Goal: Task Accomplishment & Management: Manage account settings

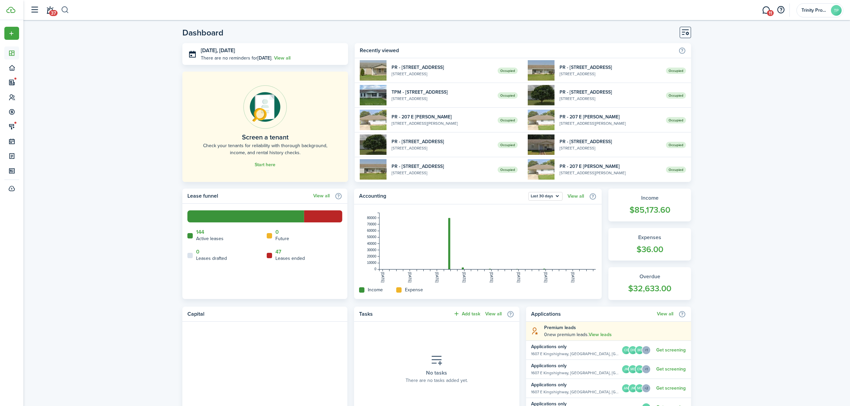
drag, startPoint x: 66, startPoint y: 9, endPoint x: 69, endPoint y: 7, distance: 3.6
click at [66, 9] on button "button" at bounding box center [65, 9] width 8 height 11
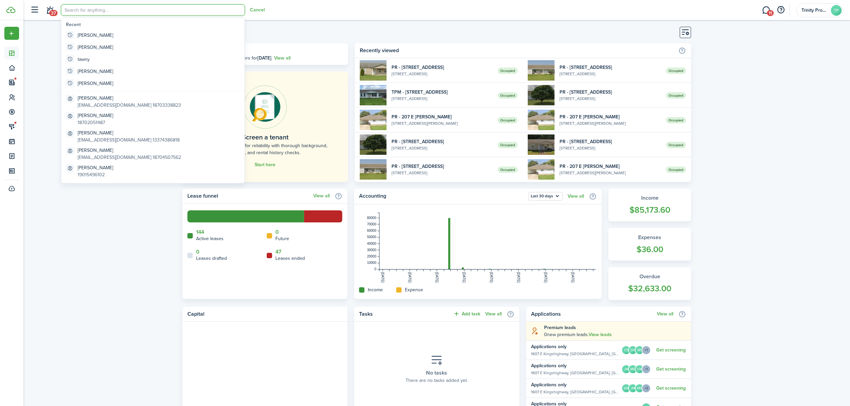
click at [92, 7] on input "search" at bounding box center [153, 9] width 184 height 11
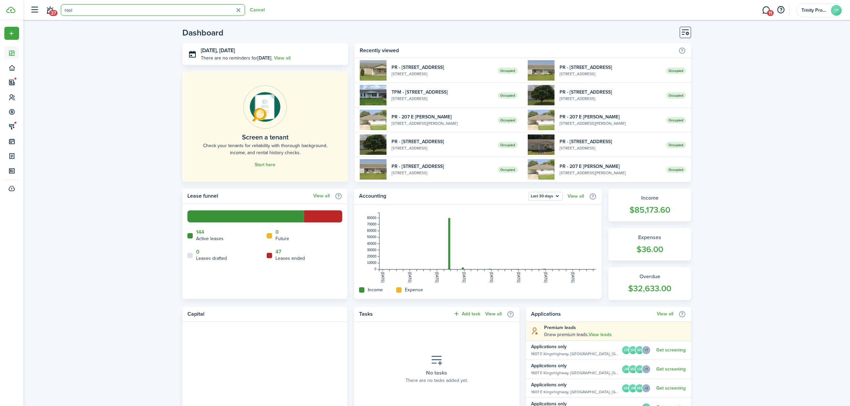
type input "[PERSON_NAME]"
click at [104, 36] on link "[PERSON_NAME] 18703357061" at bounding box center [152, 37] width 179 height 17
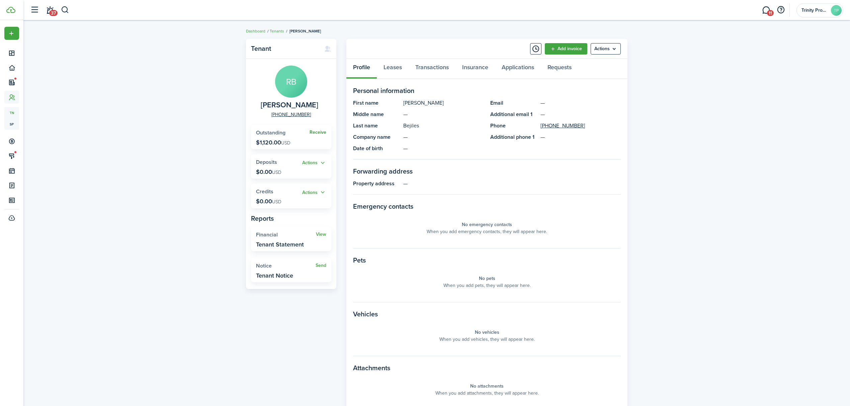
click at [318, 131] on link "Receive" at bounding box center [317, 132] width 17 height 5
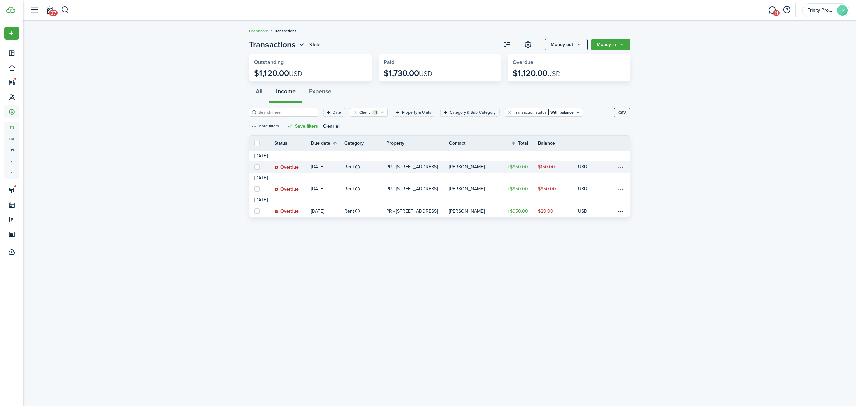
click at [255, 167] on label at bounding box center [257, 166] width 5 height 5
click at [255, 167] on input "checkbox" at bounding box center [254, 167] width 0 height 0
checkbox input "true"
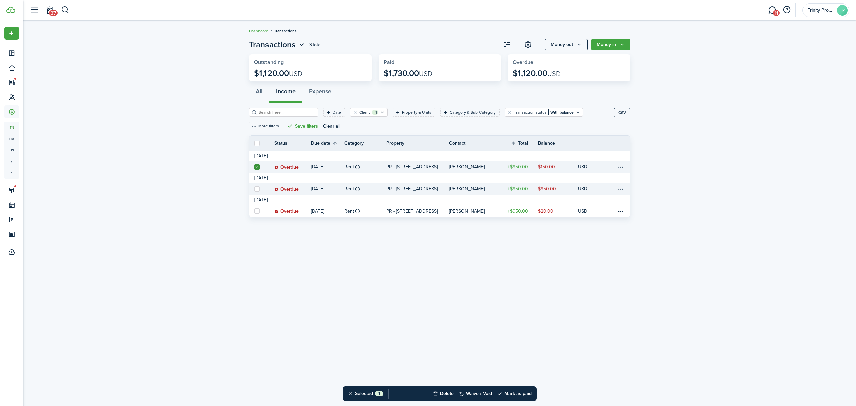
click at [257, 189] on label at bounding box center [257, 188] width 5 height 5
click at [255, 189] on input "checkbox" at bounding box center [254, 189] width 0 height 0
checkbox input "true"
click at [517, 393] on button "Mark as paid" at bounding box center [514, 393] width 35 height 15
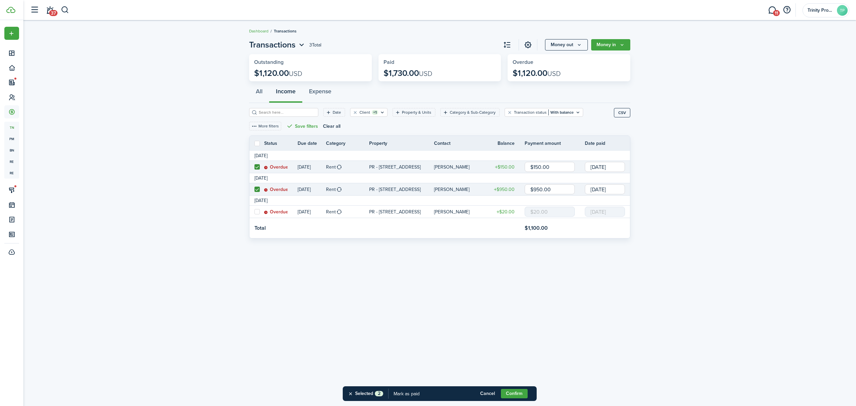
drag, startPoint x: 554, startPoint y: 188, endPoint x: 502, endPoint y: 200, distance: 53.5
click at [502, 200] on tbody "[DATE] Overdue [DATE] Rent PR - [STREET_ADDRESS] Bejiles $150.00 $150.00 [DATE]…" at bounding box center [440, 194] width 381 height 87
type input "$150.00"
click at [615, 168] on input "[DATE]" at bounding box center [605, 167] width 40 height 10
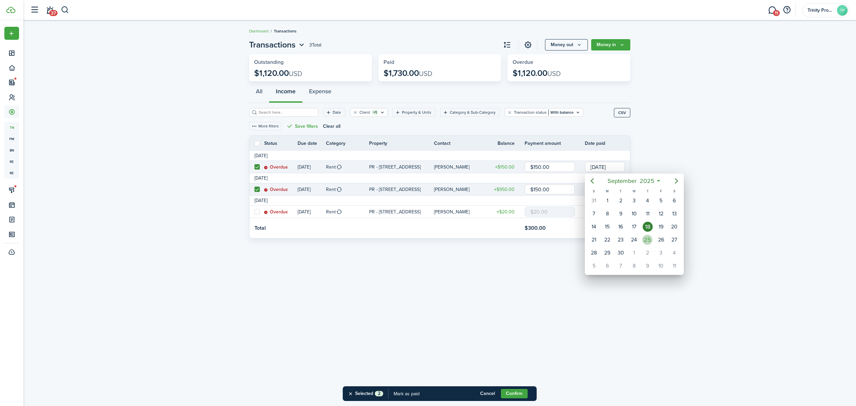
click at [651, 240] on div "25" at bounding box center [648, 240] width 10 height 10
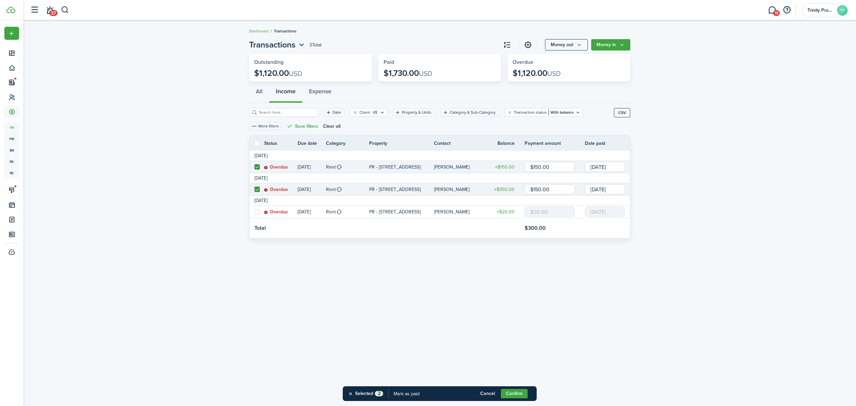
type input "[DATE]"
click at [599, 291] on div "Transactions 3 Total Money out Money in Outstanding $1,120.00 USD Paid $1,730.0…" at bounding box center [439, 213] width 833 height 356
click at [522, 391] on button "Confirm" at bounding box center [514, 393] width 27 height 9
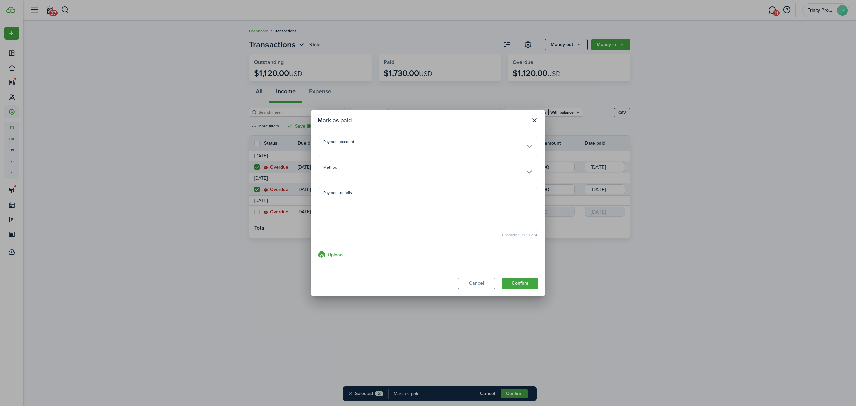
click at [476, 173] on input "Method" at bounding box center [428, 172] width 221 height 19
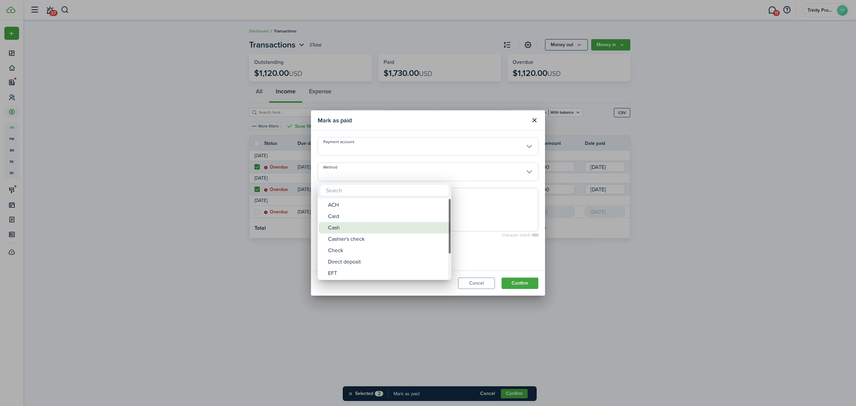
drag, startPoint x: 342, startPoint y: 229, endPoint x: 365, endPoint y: 233, distance: 23.5
click at [342, 228] on div "Cash" at bounding box center [387, 227] width 118 height 11
type input "Cash"
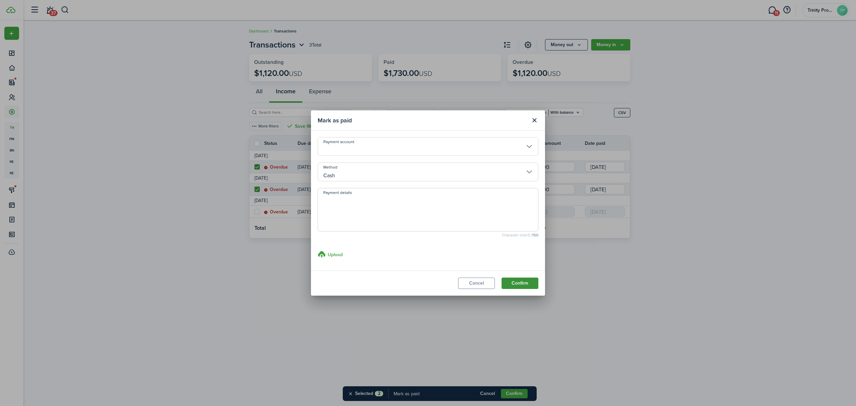
click at [524, 282] on button "Confirm" at bounding box center [520, 283] width 37 height 11
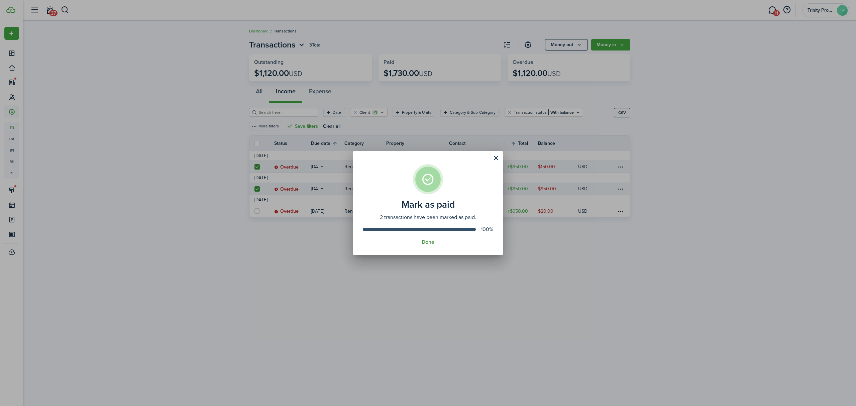
click at [428, 240] on button "Done" at bounding box center [428, 242] width 13 height 6
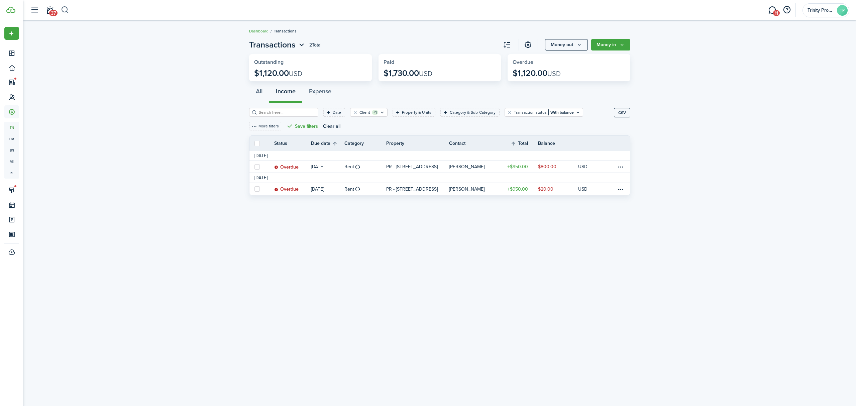
click at [67, 7] on button "button" at bounding box center [65, 9] width 8 height 11
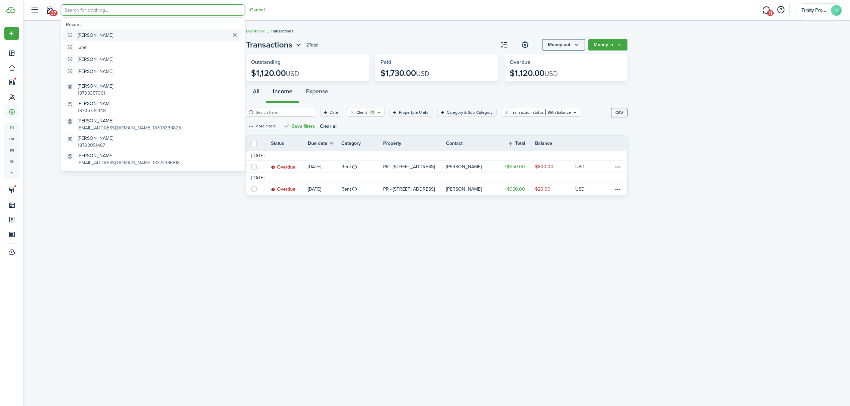
click at [88, 35] on global-search-item "[PERSON_NAME]" at bounding box center [152, 35] width 179 height 12
type input "[PERSON_NAME]"
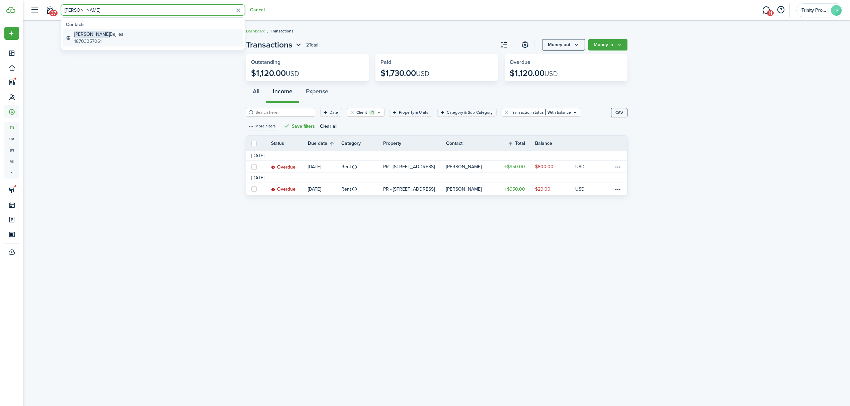
drag, startPoint x: 97, startPoint y: 35, endPoint x: 98, endPoint y: 39, distance: 3.7
click at [97, 35] on global-search-item-title "[PERSON_NAME]" at bounding box center [98, 34] width 49 height 7
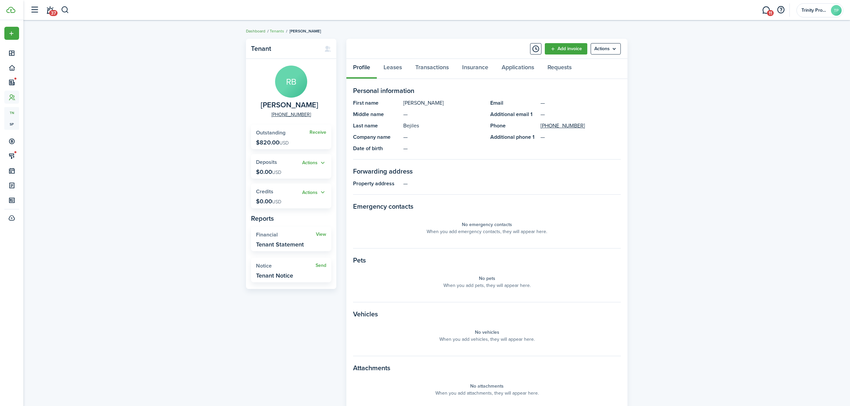
click at [256, 28] on link "Dashboard" at bounding box center [255, 31] width 19 height 6
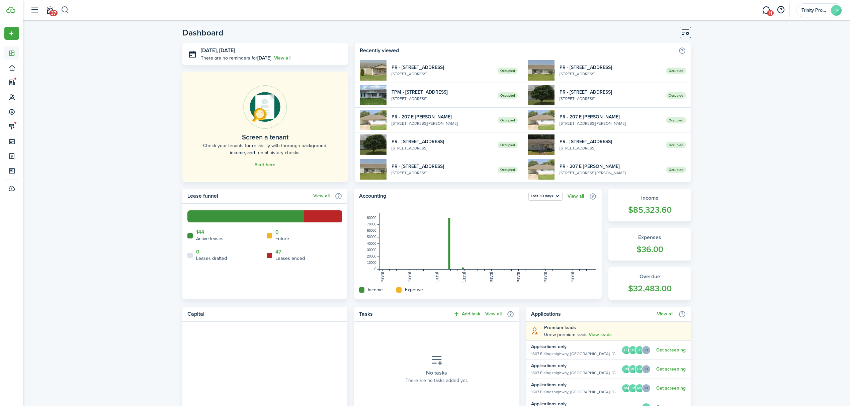
click at [65, 13] on button "button" at bounding box center [65, 9] width 8 height 11
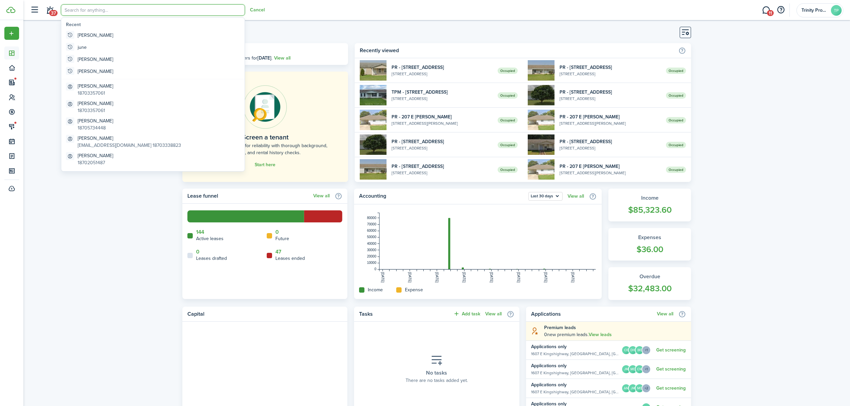
click at [83, 7] on input "search" at bounding box center [153, 9] width 184 height 11
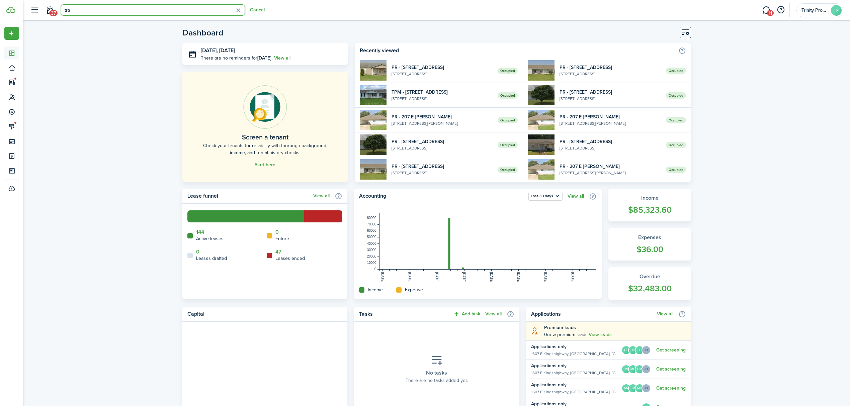
type input "trav"
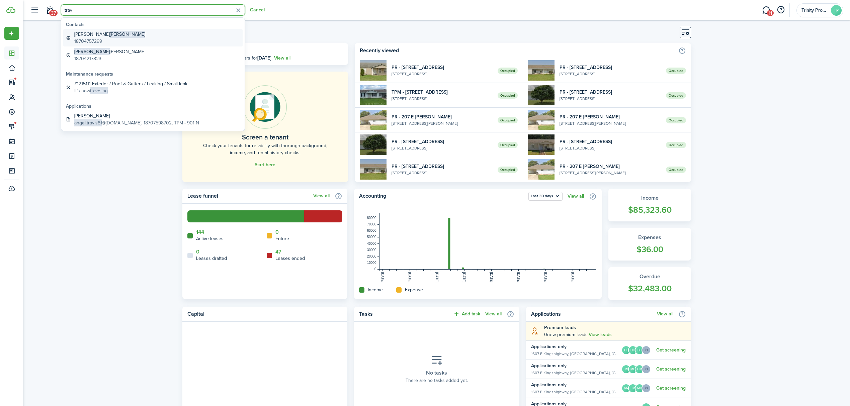
click at [115, 35] on link "[PERSON_NAME] 18704757299" at bounding box center [152, 37] width 179 height 17
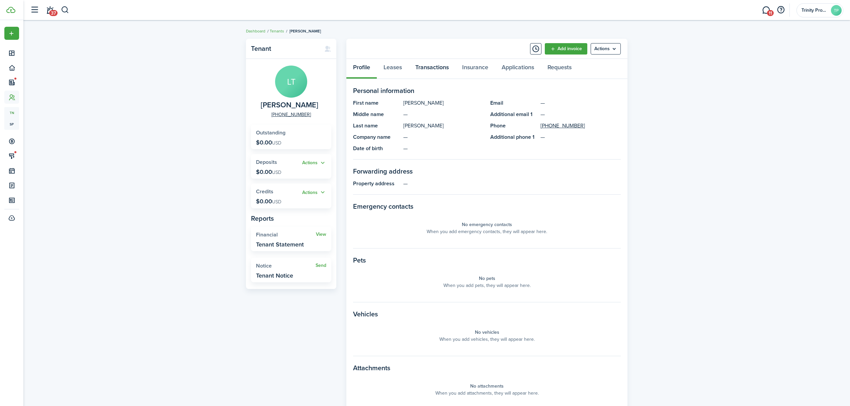
click at [435, 66] on link "Transactions" at bounding box center [431, 69] width 47 height 20
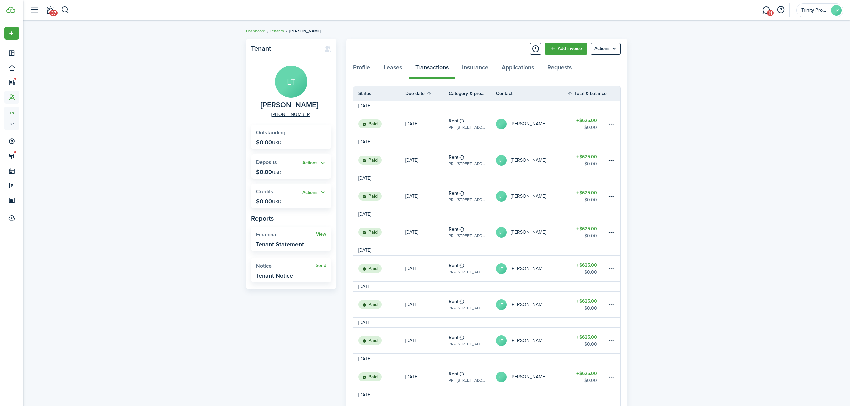
click at [548, 124] on link "LT [PERSON_NAME]" at bounding box center [531, 124] width 71 height 26
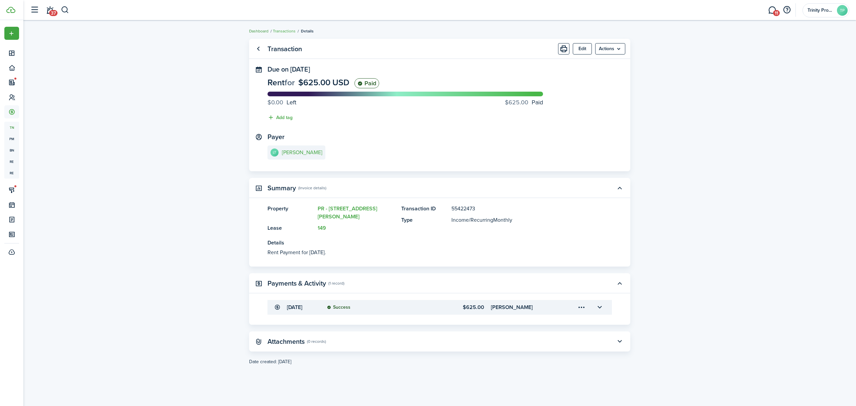
click at [263, 28] on link "Dashboard" at bounding box center [258, 31] width 19 height 6
